Goal: Task Accomplishment & Management: Use online tool/utility

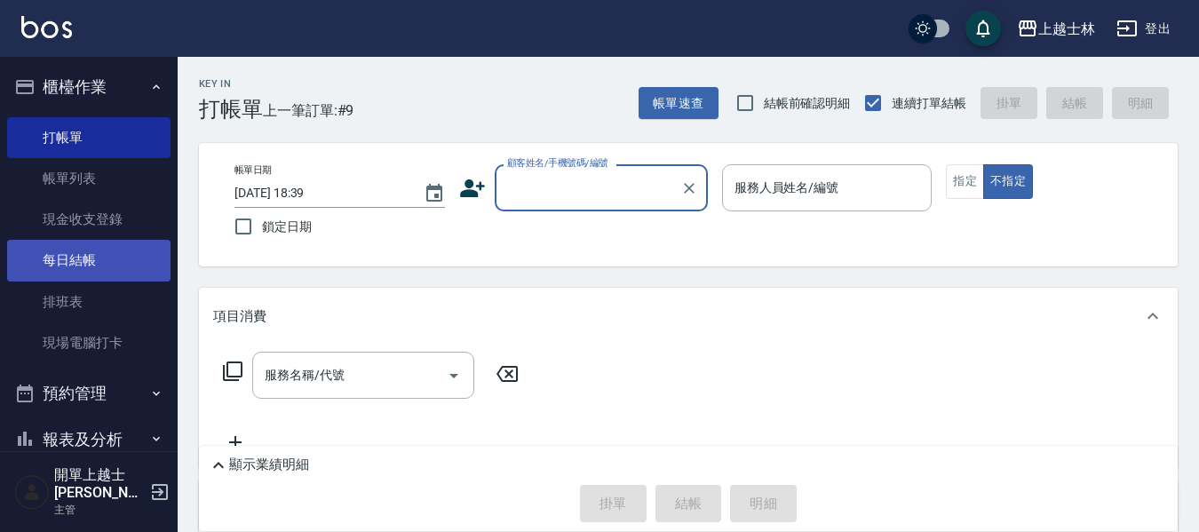
click at [115, 248] on link "每日結帳" at bounding box center [88, 260] width 163 height 41
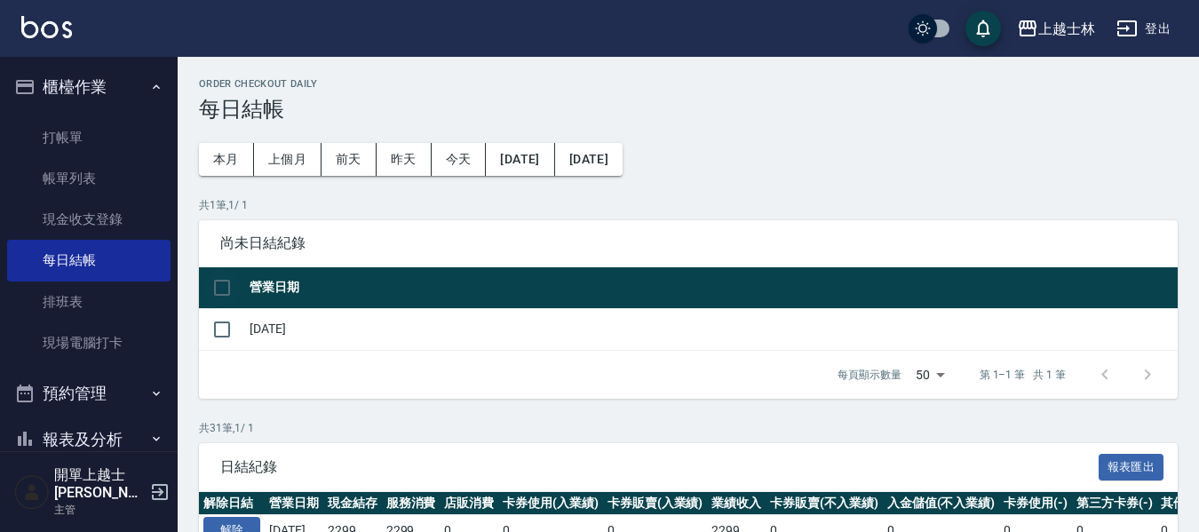
click at [226, 282] on input "checkbox" at bounding box center [221, 287] width 37 height 37
checkbox input "true"
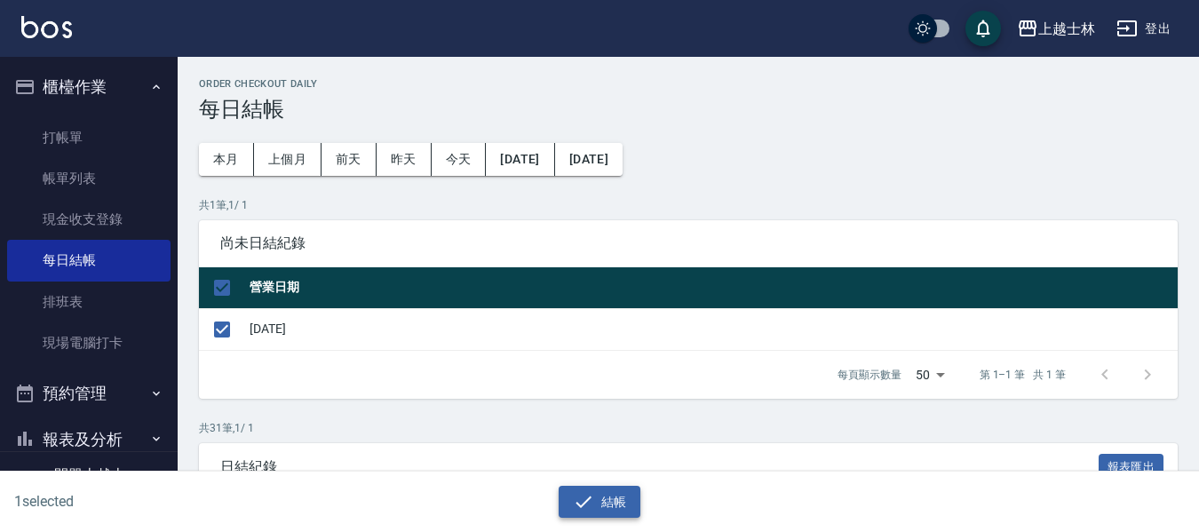
click at [613, 500] on button "結帳" at bounding box center [600, 502] width 83 height 33
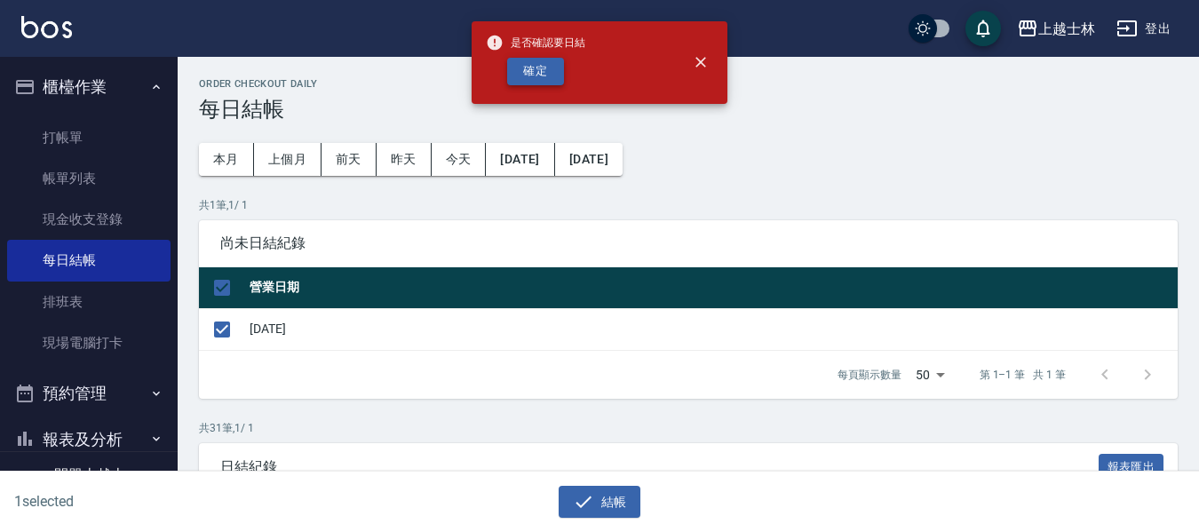
click at [542, 68] on button "確定" at bounding box center [535, 72] width 57 height 28
checkbox input "false"
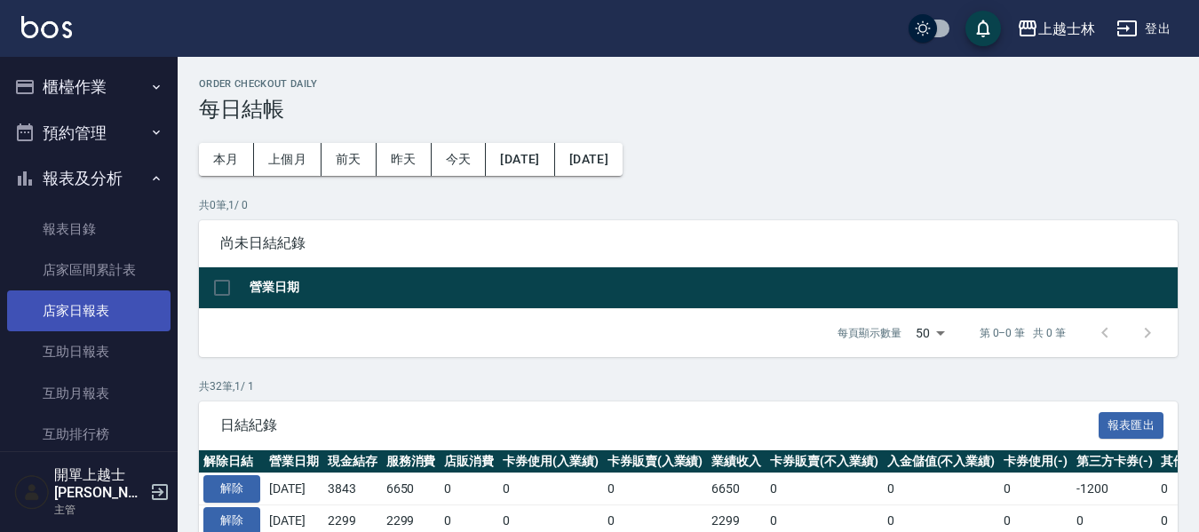
click at [86, 304] on link "店家日報表" at bounding box center [88, 310] width 163 height 41
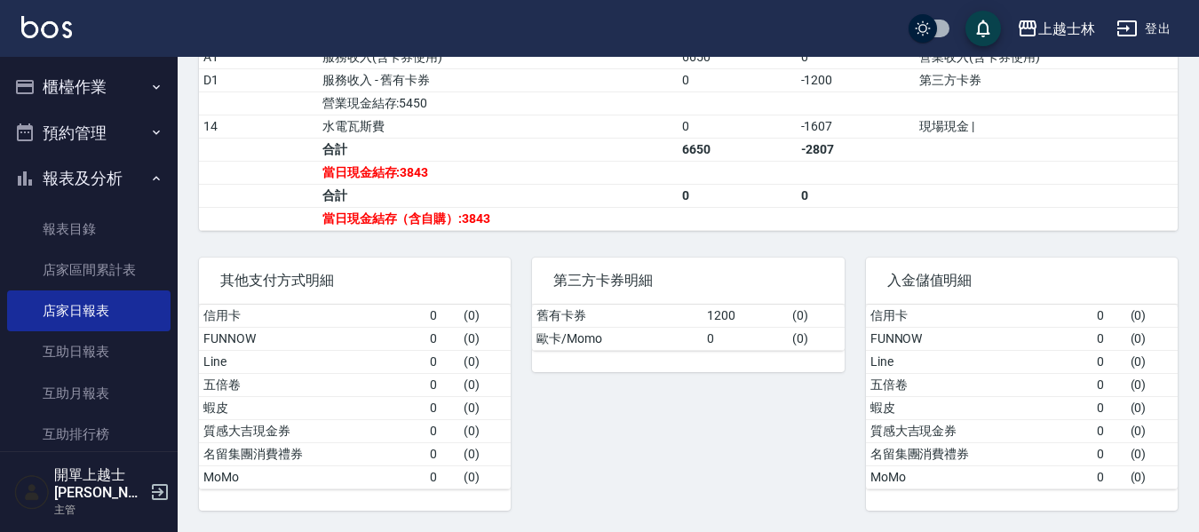
click at [122, 92] on button "櫃檯作業" at bounding box center [88, 87] width 163 height 46
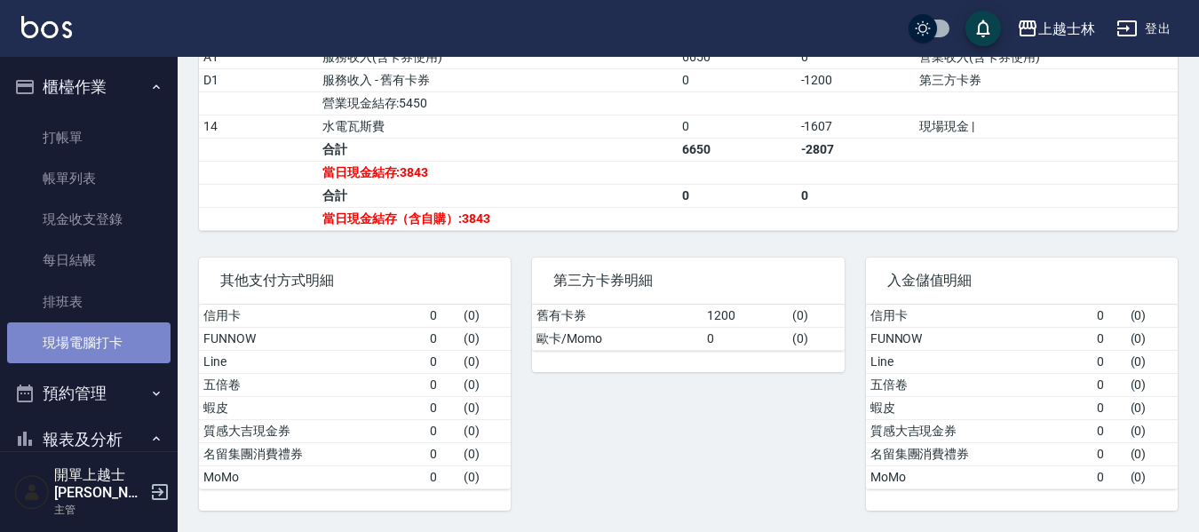
click at [113, 335] on link "現場電腦打卡" at bounding box center [88, 342] width 163 height 41
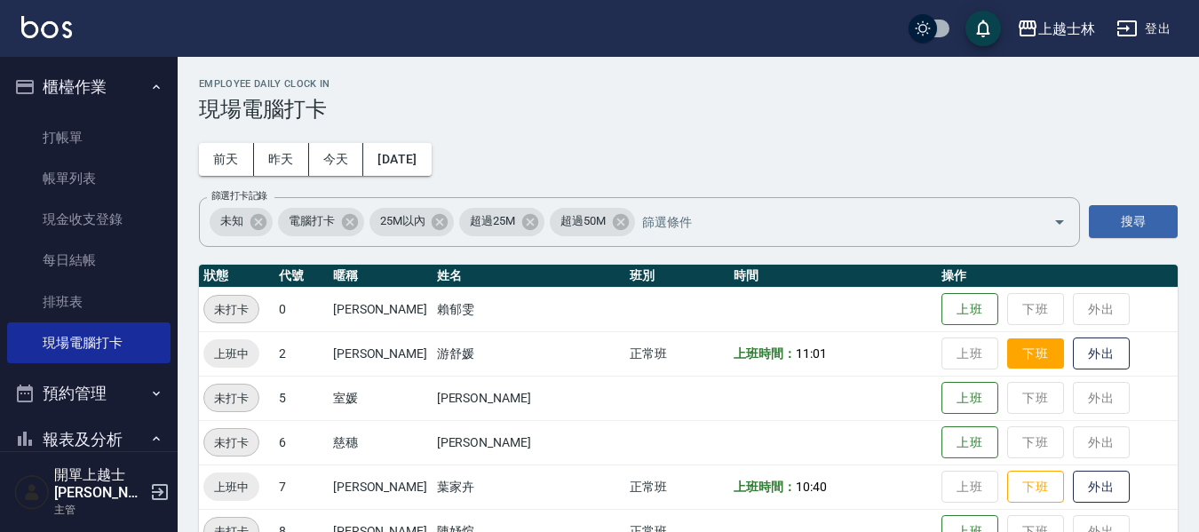
click at [1007, 361] on button "下班" at bounding box center [1035, 353] width 57 height 31
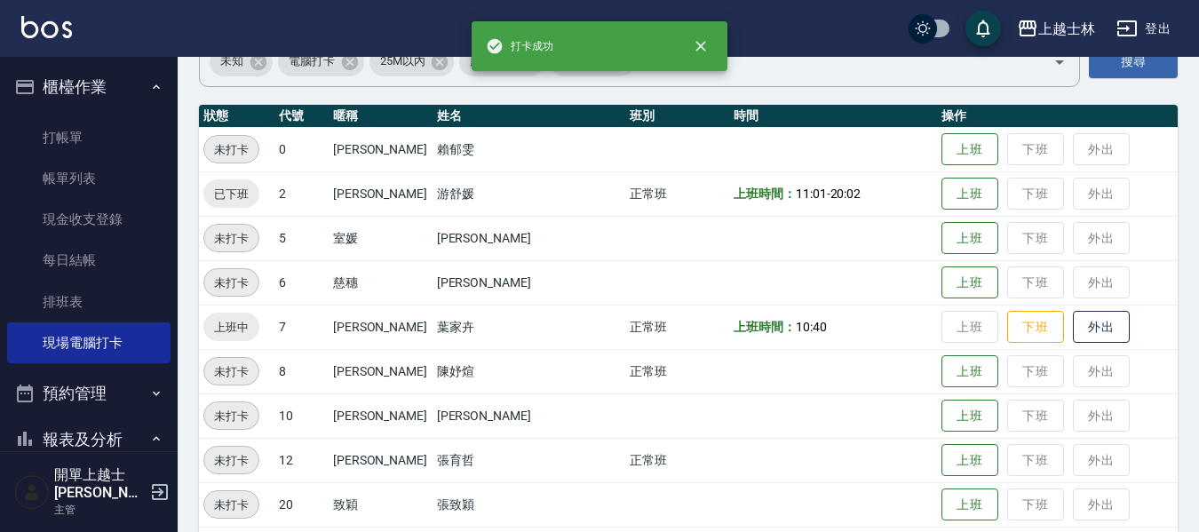
scroll to position [266, 0]
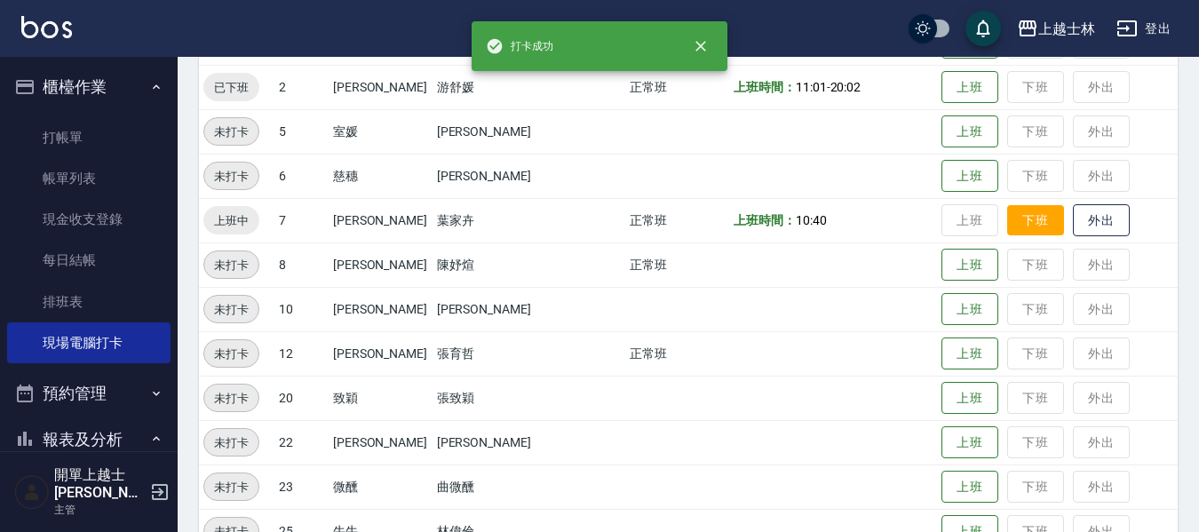
click at [1007, 219] on button "下班" at bounding box center [1035, 220] width 57 height 31
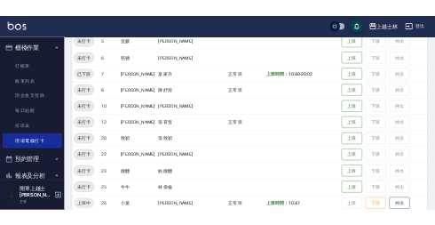
scroll to position [355, 0]
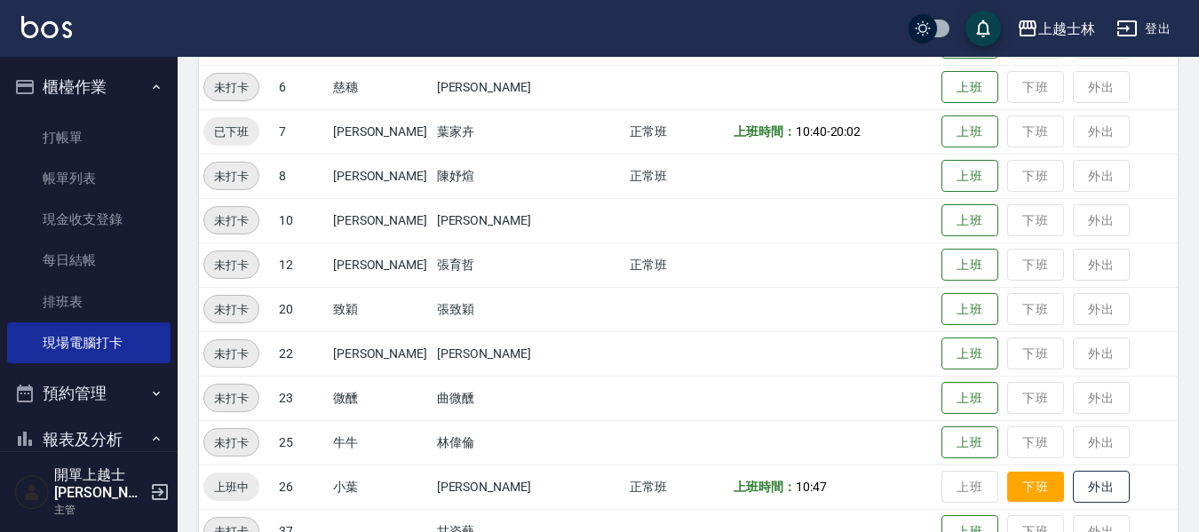
click at [1015, 483] on button "下班" at bounding box center [1035, 487] width 57 height 31
